Goal: Task Accomplishment & Management: Manage account settings

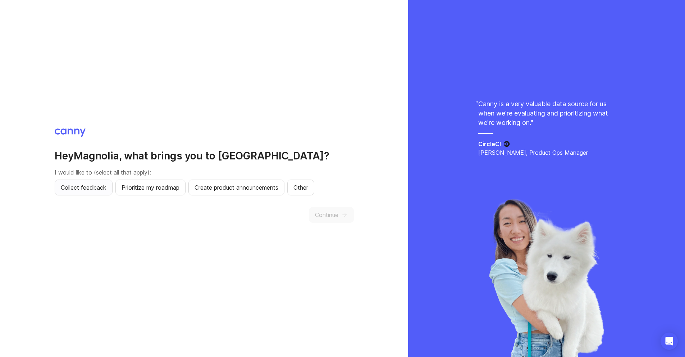
click at [91, 188] on span "Collect feedback" at bounding box center [84, 187] width 46 height 9
click at [336, 207] on button "Continue" at bounding box center [331, 215] width 45 height 16
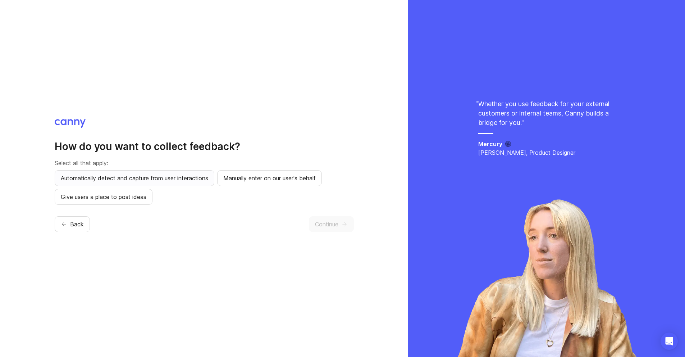
click at [169, 179] on span "Automatically detect and capture from user interactions" at bounding box center [135, 178] width 148 height 9
click at [264, 178] on span "Manually enter on our user's behalf" at bounding box center [269, 178] width 92 height 9
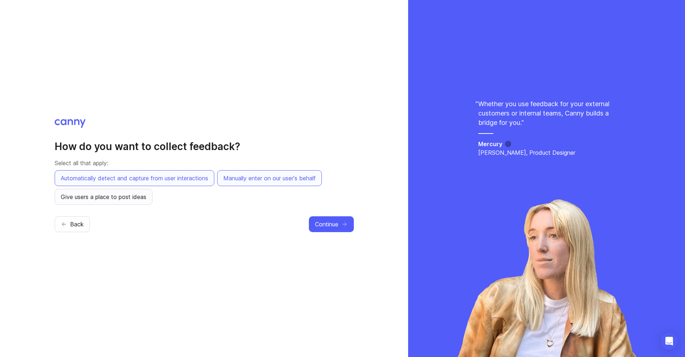
click at [131, 198] on span "Give users a place to post ideas" at bounding box center [104, 196] width 86 height 9
click at [340, 221] on button "Continue" at bounding box center [331, 224] width 45 height 16
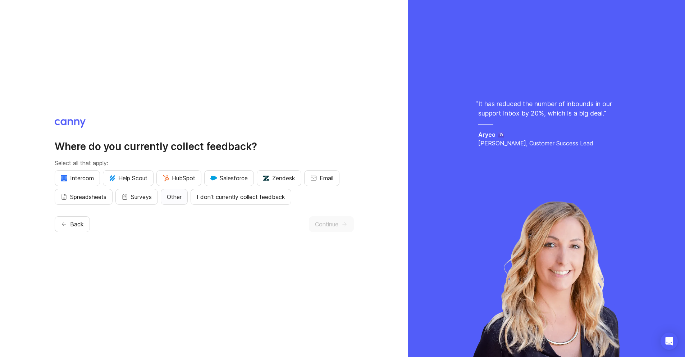
click at [184, 202] on button "Other" at bounding box center [174, 197] width 27 height 16
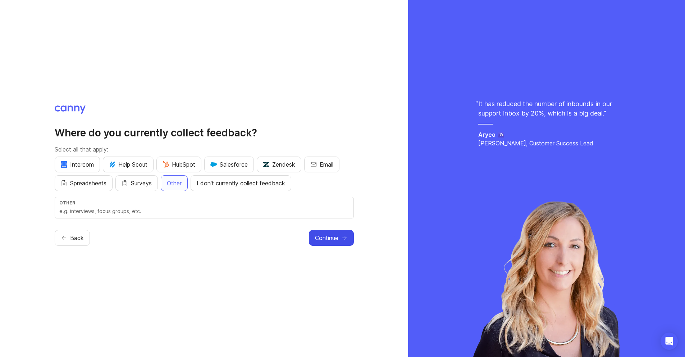
click at [322, 233] on button "Continue" at bounding box center [331, 238] width 45 height 16
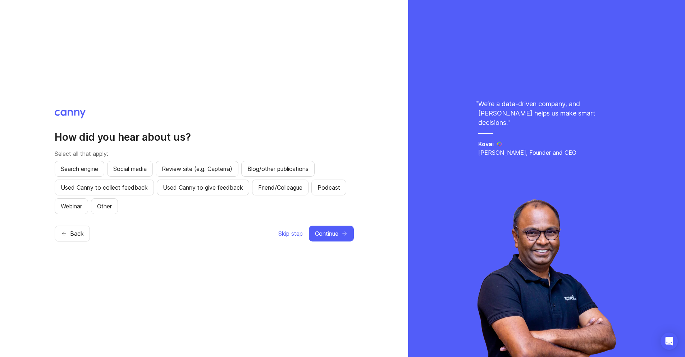
click at [304, 233] on div "Skip step Continue" at bounding box center [316, 234] width 76 height 16
click at [300, 234] on span "Skip step" at bounding box center [290, 233] width 24 height 9
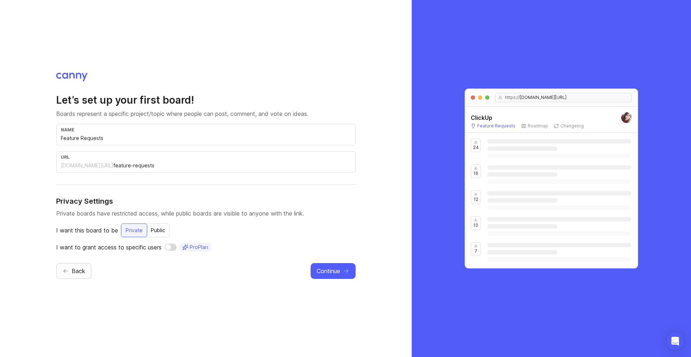
click at [77, 267] on span "Back" at bounding box center [79, 271] width 14 height 9
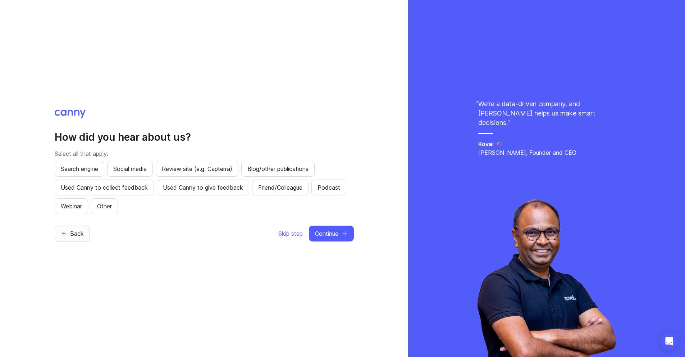
click at [77, 266] on div "How did you hear about us? Select all that apply: Search engine Social media Re…" at bounding box center [204, 178] width 408 height 357
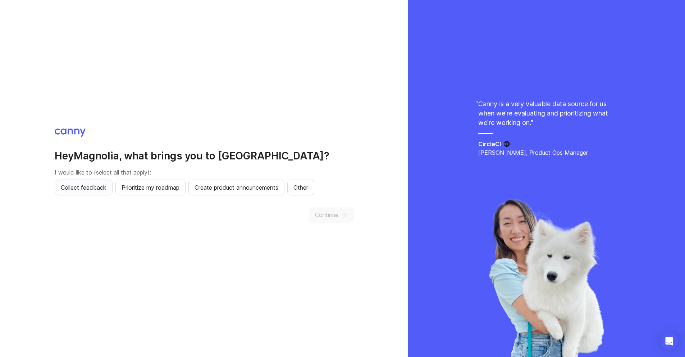
click at [96, 189] on span "Collect feedback" at bounding box center [84, 187] width 46 height 9
click at [341, 216] on button "Continue" at bounding box center [331, 215] width 45 height 16
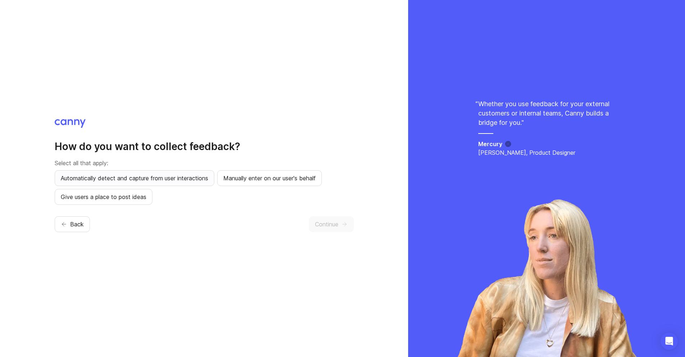
click at [187, 177] on span "Automatically detect and capture from user interactions" at bounding box center [135, 178] width 148 height 9
click at [243, 181] on span "Manually enter on our user's behalf" at bounding box center [269, 178] width 92 height 9
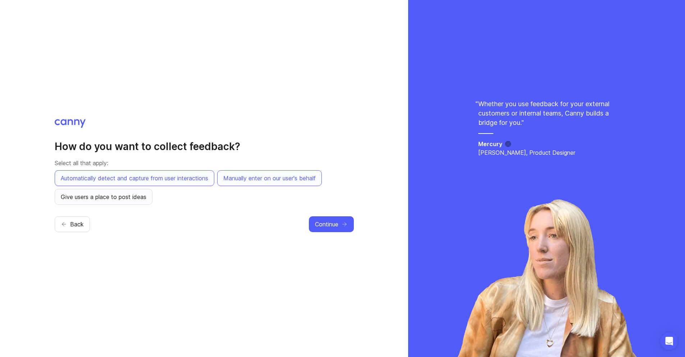
click at [146, 201] on button "Give users a place to post ideas" at bounding box center [104, 197] width 98 height 16
click at [313, 220] on button "Continue" at bounding box center [331, 224] width 45 height 16
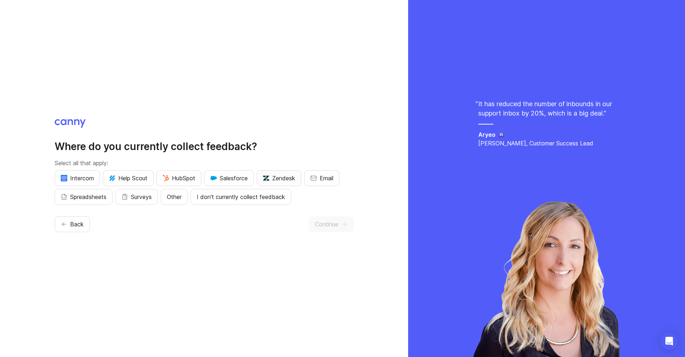
click at [280, 180] on span "Zendesk" at bounding box center [279, 178] width 32 height 9
click at [331, 231] on button "Continue" at bounding box center [331, 224] width 45 height 16
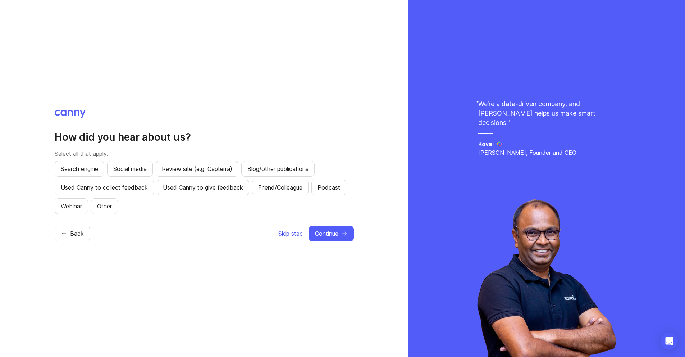
click at [291, 231] on span "Skip step" at bounding box center [290, 233] width 24 height 9
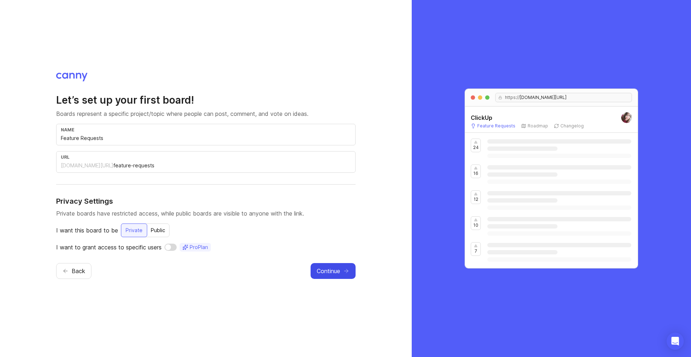
click at [325, 274] on span "Continue" at bounding box center [328, 271] width 23 height 9
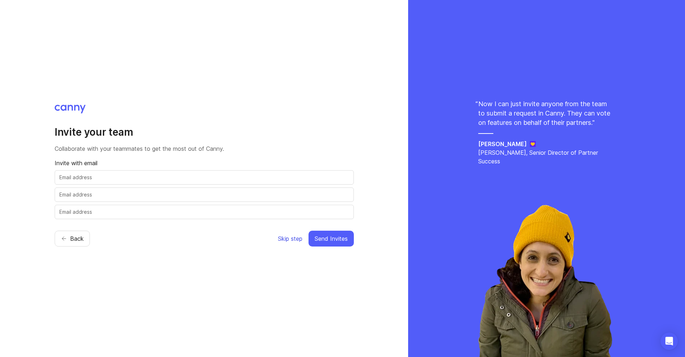
click at [287, 236] on span "Skip step" at bounding box center [290, 238] width 24 height 9
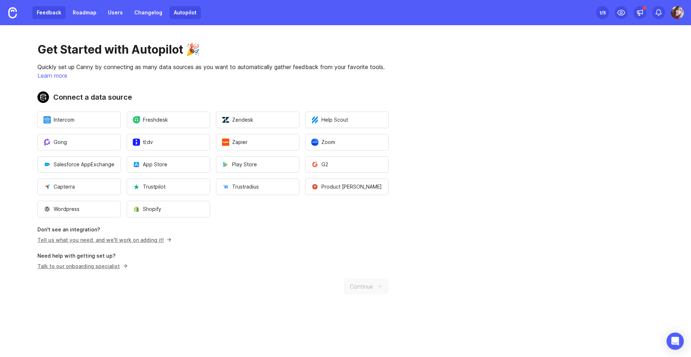
click at [52, 14] on link "Feedback" at bounding box center [48, 12] width 33 height 13
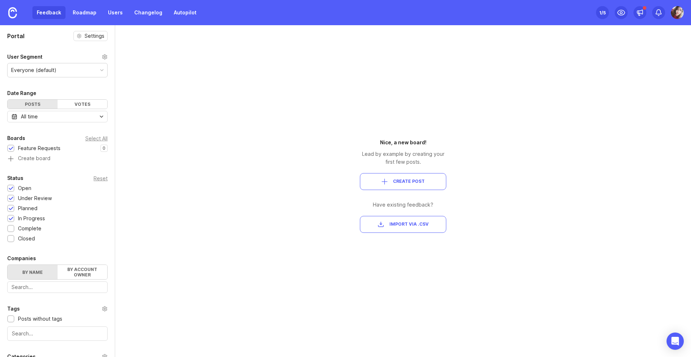
click at [198, 118] on div "Portal Settings User Segment Everyone (default) Date Range Posts Votes All time…" at bounding box center [345, 191] width 691 height 332
click at [67, 73] on div "Everyone (default)" at bounding box center [58, 70] width 100 height 14
click at [66, 73] on div "Everyone (default)" at bounding box center [58, 70] width 100 height 14
click at [146, 139] on div "Portal Settings User Segment Everyone (default) Date Range Posts Votes All time…" at bounding box center [345, 191] width 691 height 332
click at [112, 21] on div "Feedback Roadmap Users Changelog Autopilot" at bounding box center [100, 12] width 201 height 25
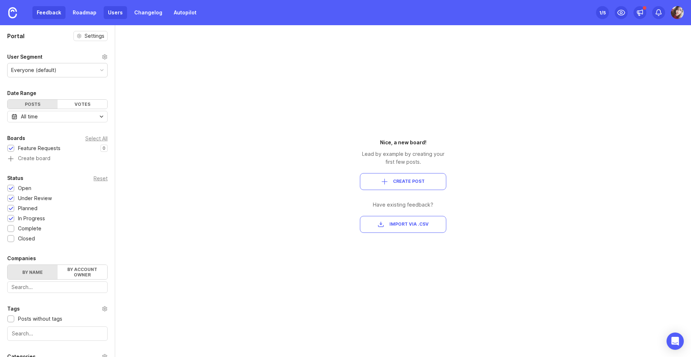
click at [113, 17] on link "Users" at bounding box center [115, 12] width 23 height 13
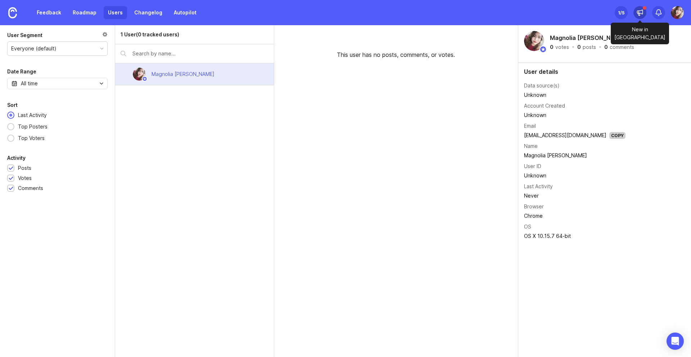
click at [638, 13] on icon at bounding box center [639, 14] width 2 height 3
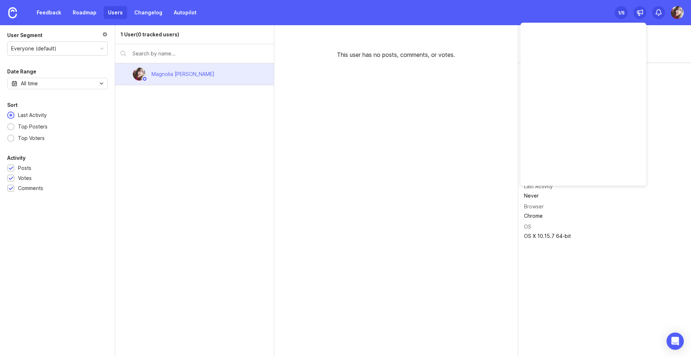
click at [681, 18] on div at bounding box center [677, 12] width 13 height 13
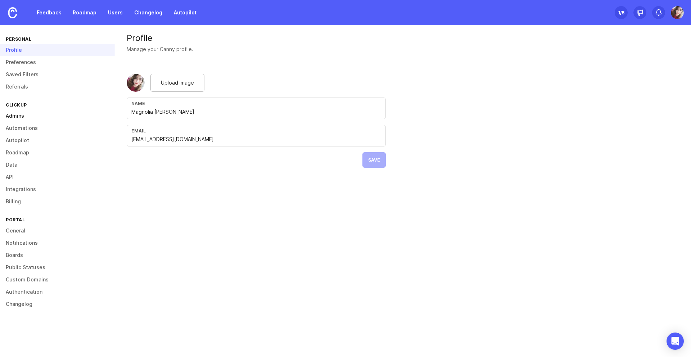
click at [11, 116] on link "Admins" at bounding box center [57, 116] width 115 height 12
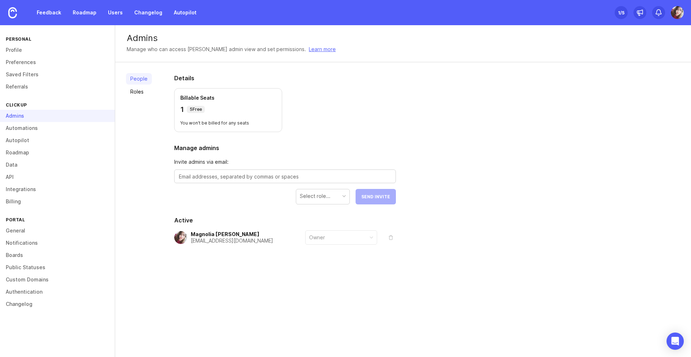
click at [680, 15] on img at bounding box center [677, 12] width 13 height 13
click at [655, 104] on div "Logout" at bounding box center [652, 105] width 72 height 12
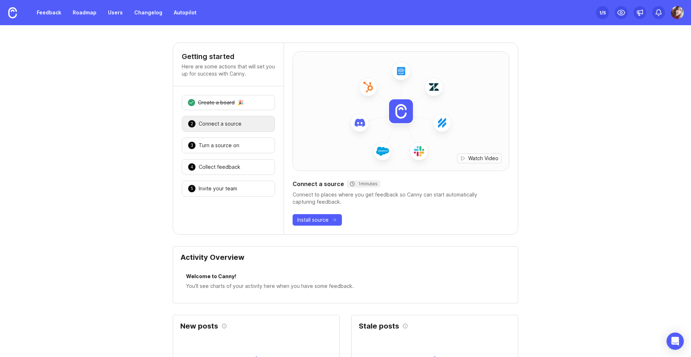
click at [673, 15] on img at bounding box center [677, 12] width 13 height 13
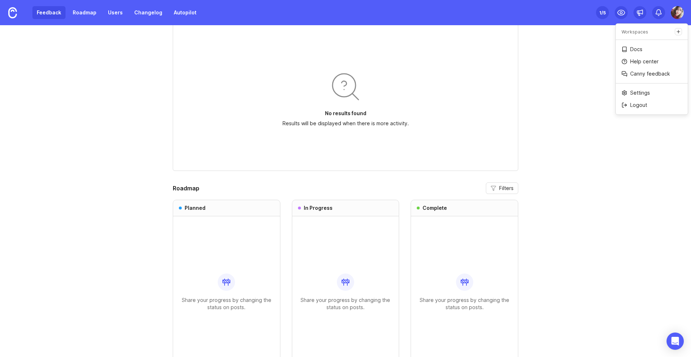
click at [44, 11] on link "Feedback" at bounding box center [48, 12] width 33 height 13
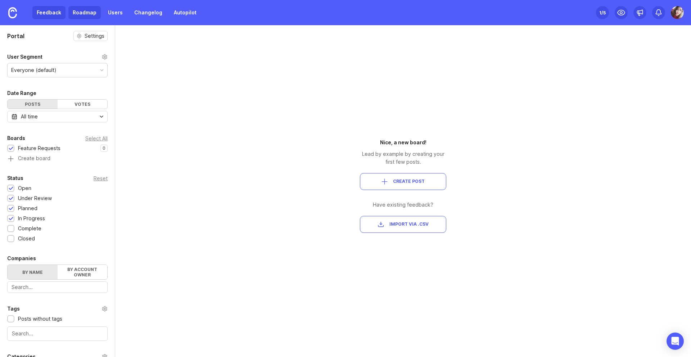
click at [72, 12] on link "Roadmap" at bounding box center [84, 12] width 32 height 13
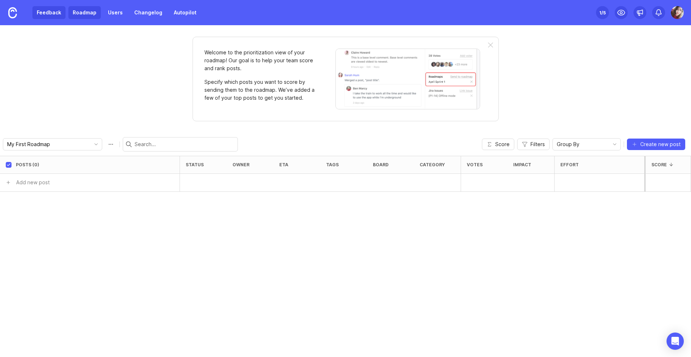
click at [55, 16] on link "Feedback" at bounding box center [48, 12] width 33 height 13
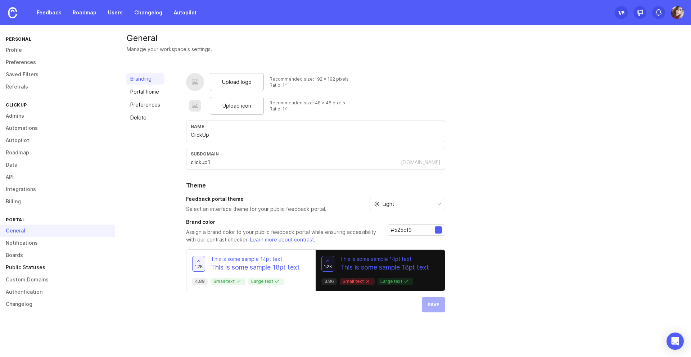
click at [44, 270] on link "Public Statuses" at bounding box center [57, 267] width 115 height 12
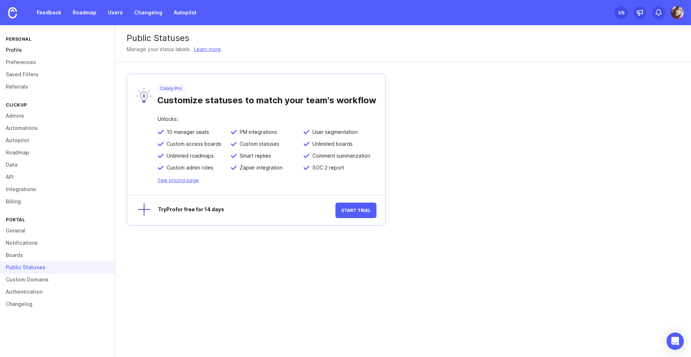
click at [19, 54] on link "Profile" at bounding box center [57, 50] width 115 height 12
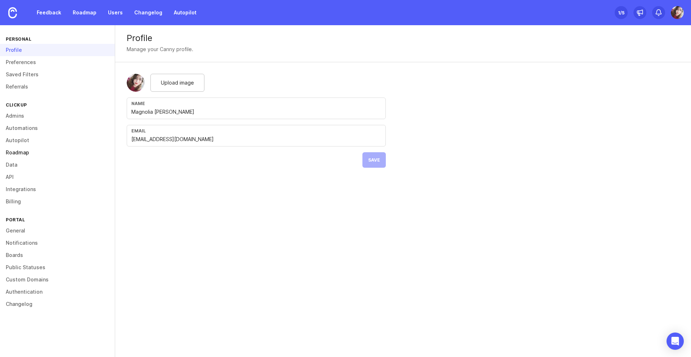
click at [22, 156] on link "Roadmap" at bounding box center [57, 152] width 115 height 12
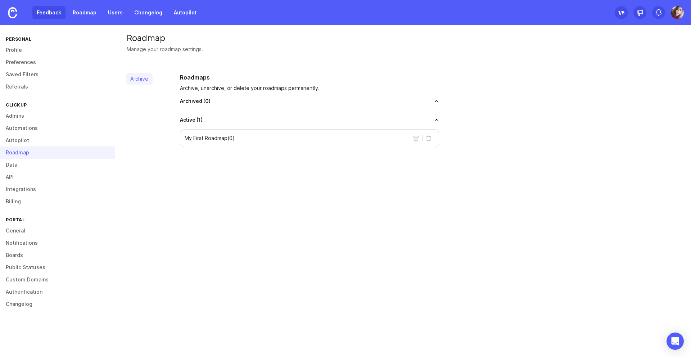
click at [45, 12] on link "Feedback" at bounding box center [48, 12] width 33 height 13
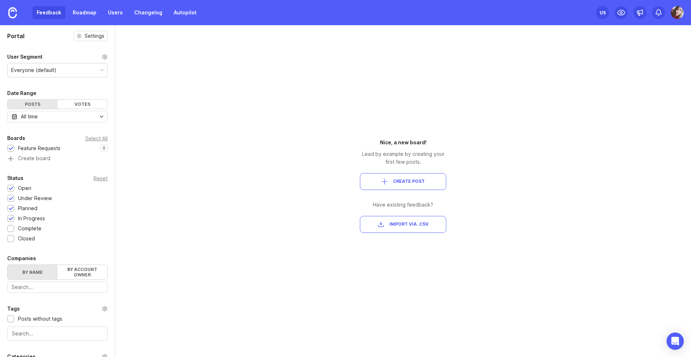
click at [680, 17] on img at bounding box center [677, 12] width 13 height 13
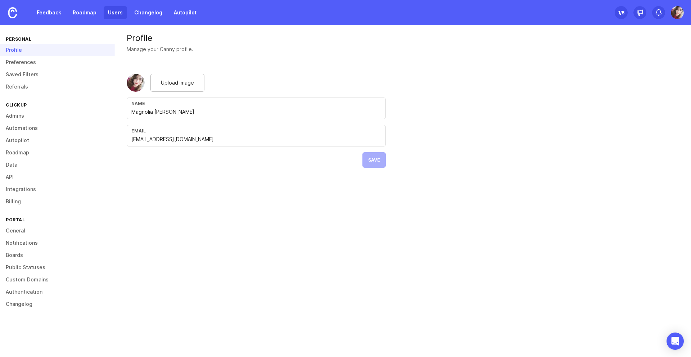
click at [122, 13] on link "Users" at bounding box center [115, 12] width 23 height 13
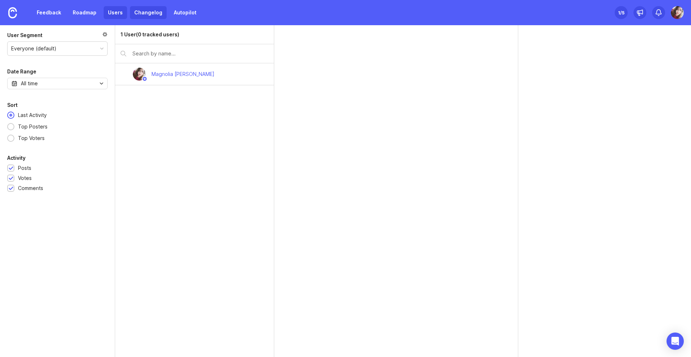
click at [139, 13] on link "Changelog" at bounding box center [148, 12] width 37 height 13
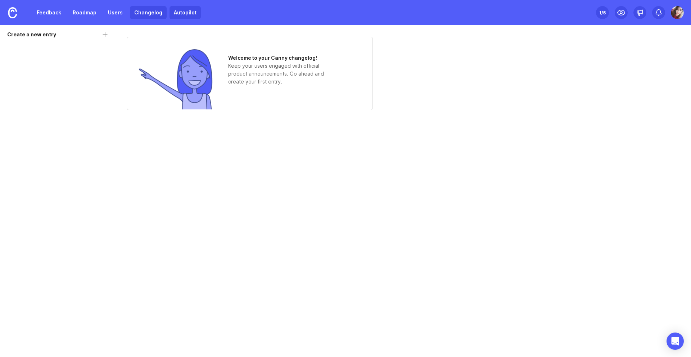
click at [183, 13] on link "Autopilot" at bounding box center [184, 12] width 31 height 13
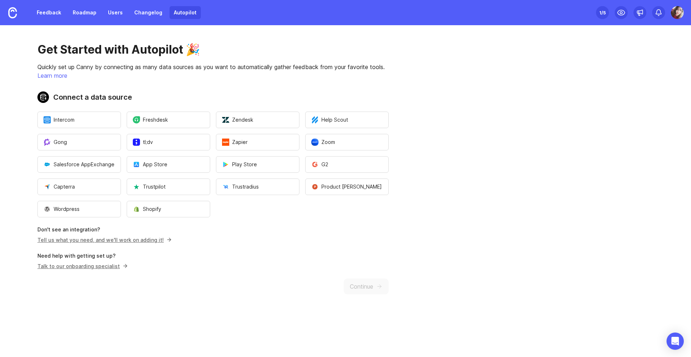
click at [182, 15] on link "Autopilot" at bounding box center [184, 12] width 31 height 13
click at [11, 12] on img at bounding box center [12, 12] width 9 height 11
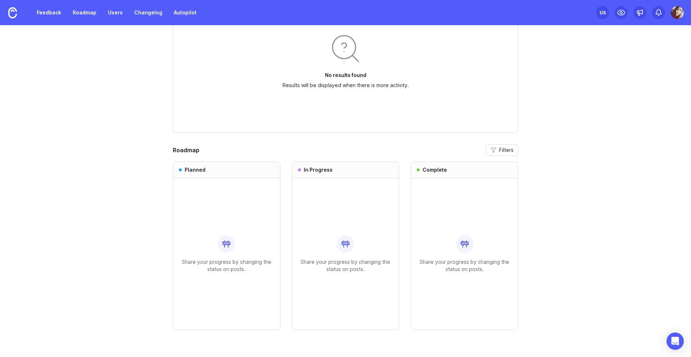
scroll to position [531, 0]
click at [674, 14] on img at bounding box center [677, 12] width 13 height 13
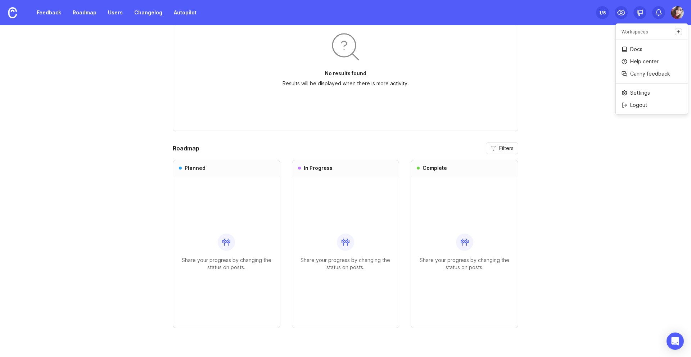
click at [676, 33] on icon "Create a new workspace" at bounding box center [678, 31] width 5 height 5
